Goal: Find specific page/section: Find specific page/section

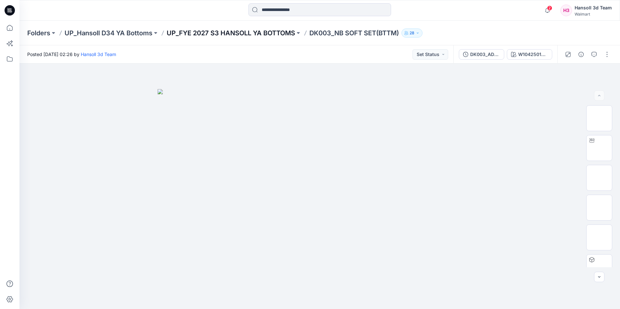
click at [257, 33] on p "UP_FYE 2027 S3 HANSOLL YA BOTTOMS" at bounding box center [231, 33] width 128 height 9
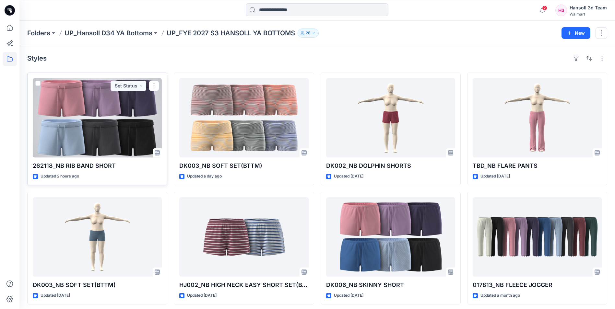
click at [139, 122] on div at bounding box center [97, 117] width 129 height 79
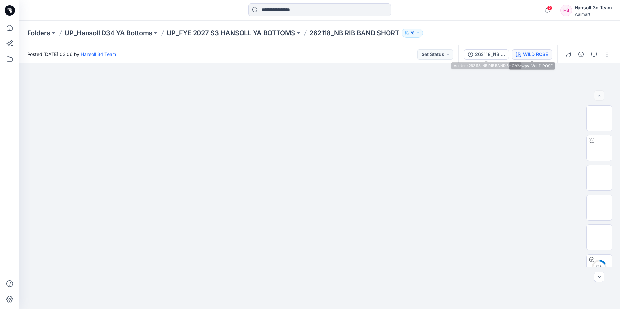
click at [515, 55] on button "WILD ROSE" at bounding box center [532, 54] width 41 height 10
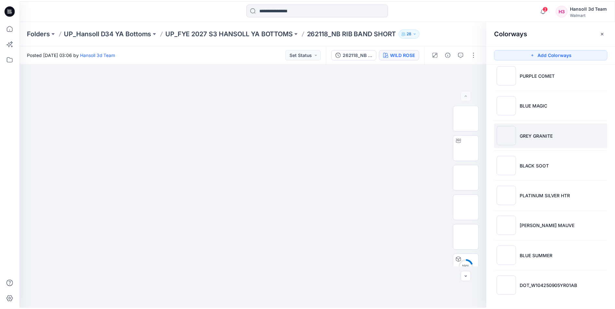
scroll to position [69, 0]
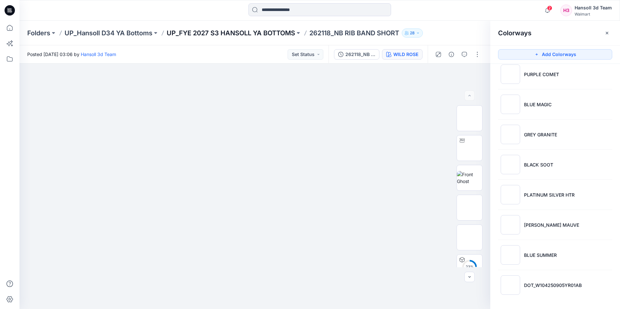
click at [251, 30] on p "UP_FYE 2027 S3 HANSOLL YA BOTTOMS" at bounding box center [231, 33] width 128 height 9
